Goal: Information Seeking & Learning: Check status

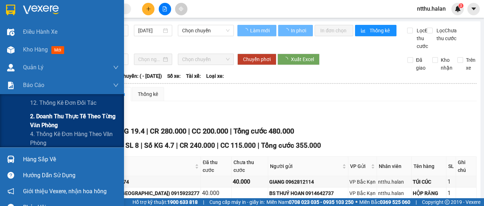
click at [55, 119] on span "2. Doanh thu thực tế theo từng văn phòng" at bounding box center [74, 121] width 89 height 18
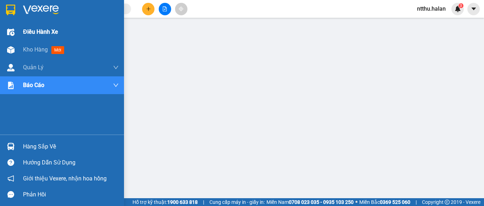
click at [42, 31] on span "Điều hành xe" at bounding box center [40, 31] width 35 height 9
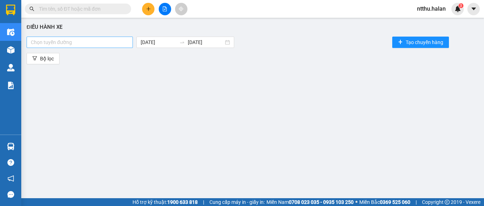
click at [84, 45] on div at bounding box center [79, 42] width 103 height 9
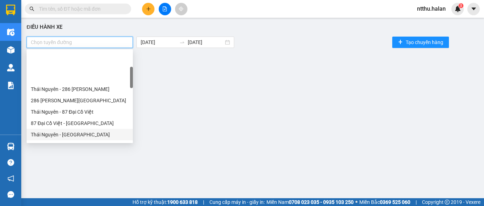
scroll to position [71, 0]
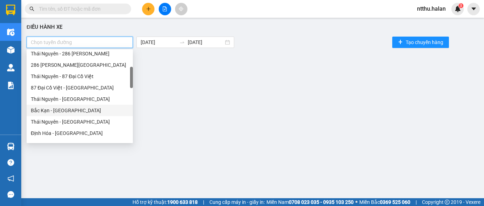
click at [63, 110] on div "Bắc Kạn - [GEOGRAPHIC_DATA]" at bounding box center [80, 110] width 98 height 8
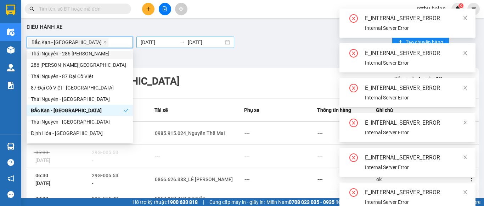
click at [145, 46] on body "Kết quả tìm kiếm ( 0 ) Bộ lọc No Data ntthu.halan 3 Điều hành xe Kho hàng mới Q…" at bounding box center [242, 103] width 484 height 206
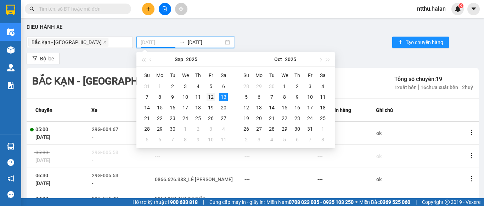
type input "[DATE]"
click at [209, 96] on div "12" at bounding box center [211, 97] width 9 height 9
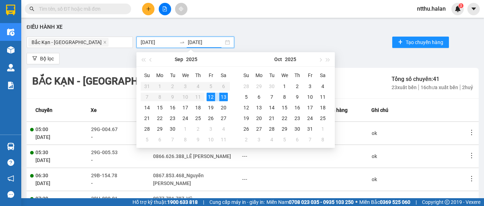
click at [209, 96] on div "12" at bounding box center [211, 97] width 9 height 9
type input "[DATE]"
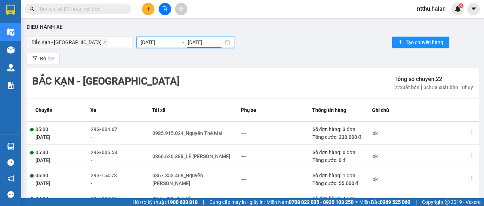
click at [269, 47] on div "Bắc Kạn - [GEOGRAPHIC_DATA] [DATE] [DATE] Tạo chuyến hàng" at bounding box center [253, 42] width 452 height 14
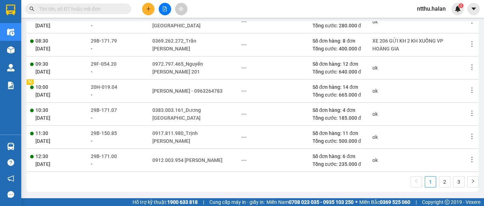
scroll to position [6, 0]
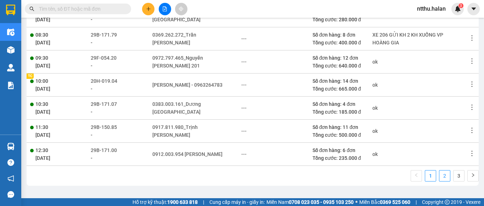
click at [440, 174] on link "2" at bounding box center [445, 175] width 11 height 11
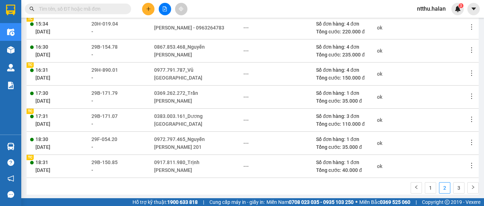
scroll to position [180, 0]
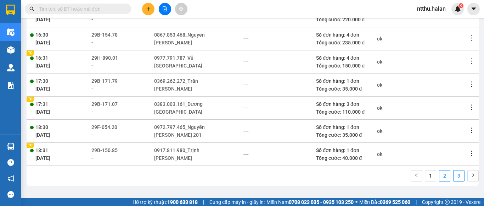
click at [454, 178] on link "3" at bounding box center [459, 175] width 11 height 11
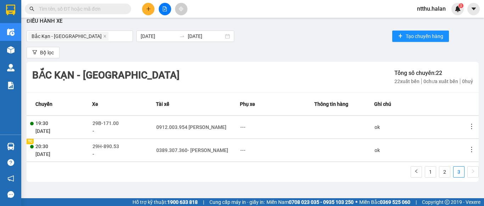
scroll to position [0, 0]
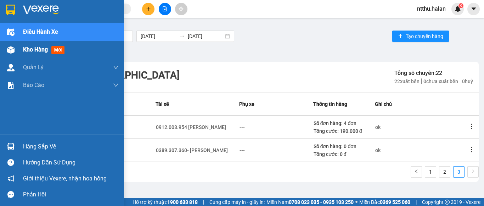
click at [23, 51] on span "Kho hàng" at bounding box center [35, 49] width 25 height 7
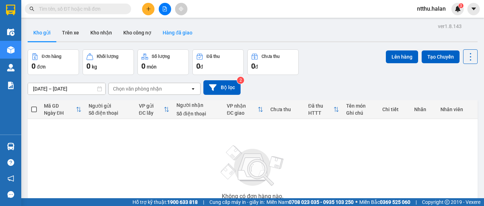
click at [176, 35] on button "Hàng đã giao" at bounding box center [177, 32] width 41 height 17
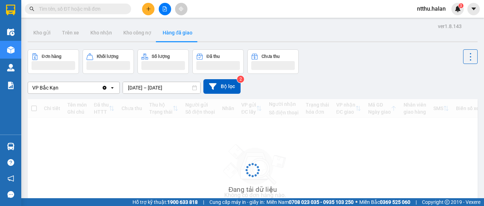
click at [128, 90] on div "ver 1.8.143 Kho gửi Trên xe Kho nhận Kho công nợ Hàng đã giao Đơn hàng Khối lượ…" at bounding box center [253, 137] width 456 height 233
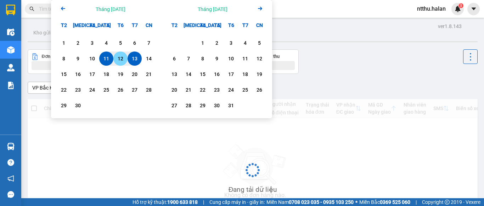
click at [122, 59] on div "12" at bounding box center [121, 58] width 10 height 9
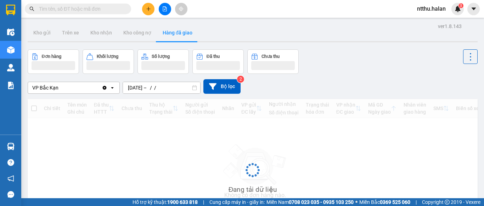
type input "12/09/2025 – 12/09/2025"
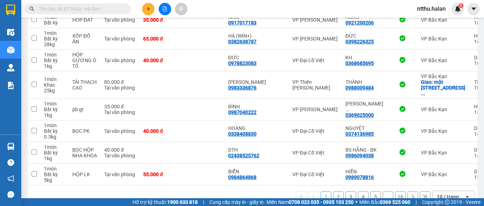
scroll to position [163, 0]
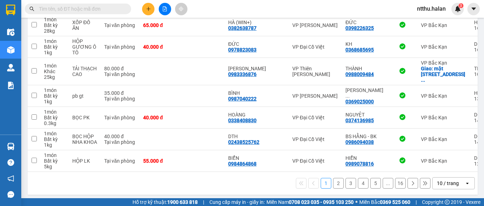
click at [441, 183] on div "10 / trang" at bounding box center [448, 182] width 22 height 7
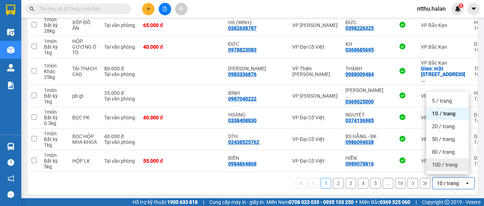
click at [439, 168] on div "100 / trang" at bounding box center [447, 164] width 43 height 13
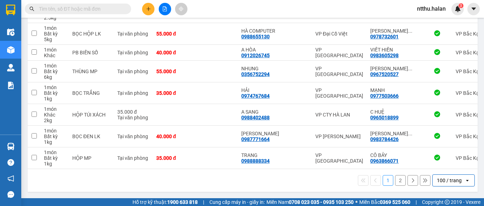
scroll to position [2075, 0]
click at [396, 181] on button "2" at bounding box center [400, 180] width 11 height 11
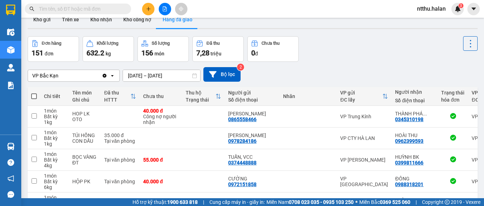
scroll to position [0, 0]
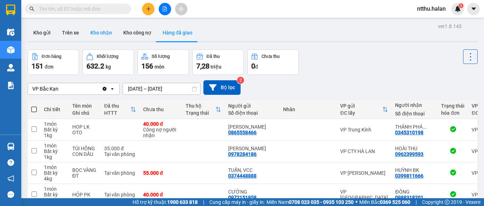
click at [104, 31] on button "Kho nhận" at bounding box center [101, 32] width 33 height 17
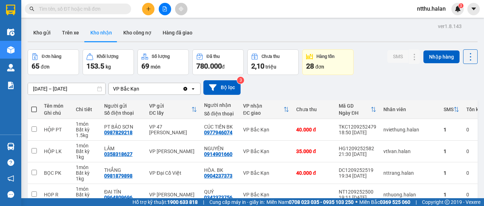
click at [35, 91] on div "ver 1.8.143 Kho gửi Trên xe Kho nhận Kho công nợ Hàng đã giao Đơn hàng 65 đơn K…" at bounding box center [253, 188] width 456 height 334
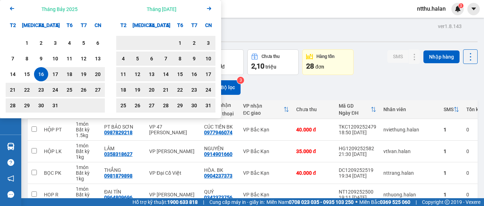
click at [12, 7] on icon "Arrow Left" at bounding box center [12, 8] width 9 height 9
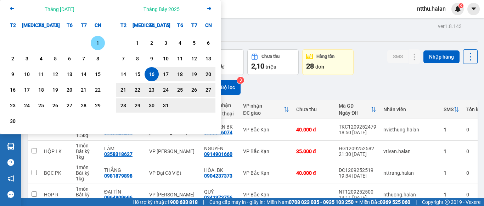
click at [100, 44] on div "1" at bounding box center [98, 43] width 10 height 9
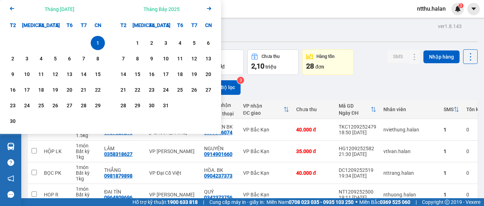
click at [209, 10] on icon "Arrow Right" at bounding box center [209, 8] width 9 height 9
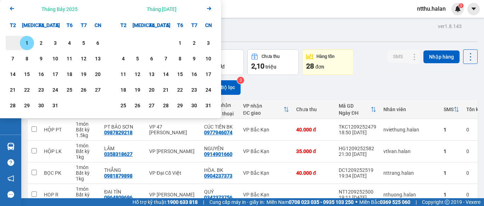
click at [209, 10] on icon "Arrow Right" at bounding box center [209, 8] width 9 height 9
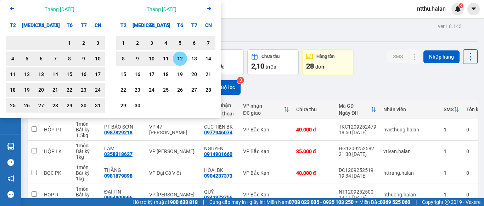
click at [179, 56] on div "12" at bounding box center [180, 58] width 10 height 9
type input "01/06/2025 – 12/09/2025"
